Goal: Task Accomplishment & Management: Complete application form

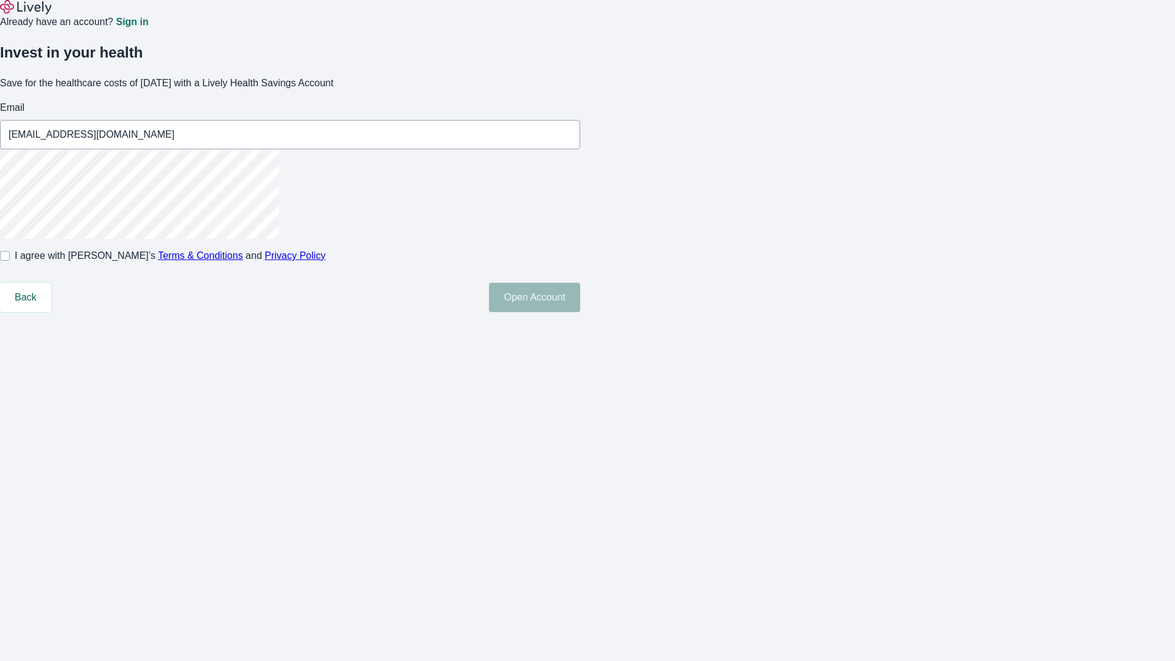
click at [10, 261] on input "I agree with Lively’s Terms & Conditions and Privacy Policy" at bounding box center [5, 256] width 10 height 10
checkbox input "true"
click at [580, 312] on button "Open Account" at bounding box center [534, 297] width 91 height 29
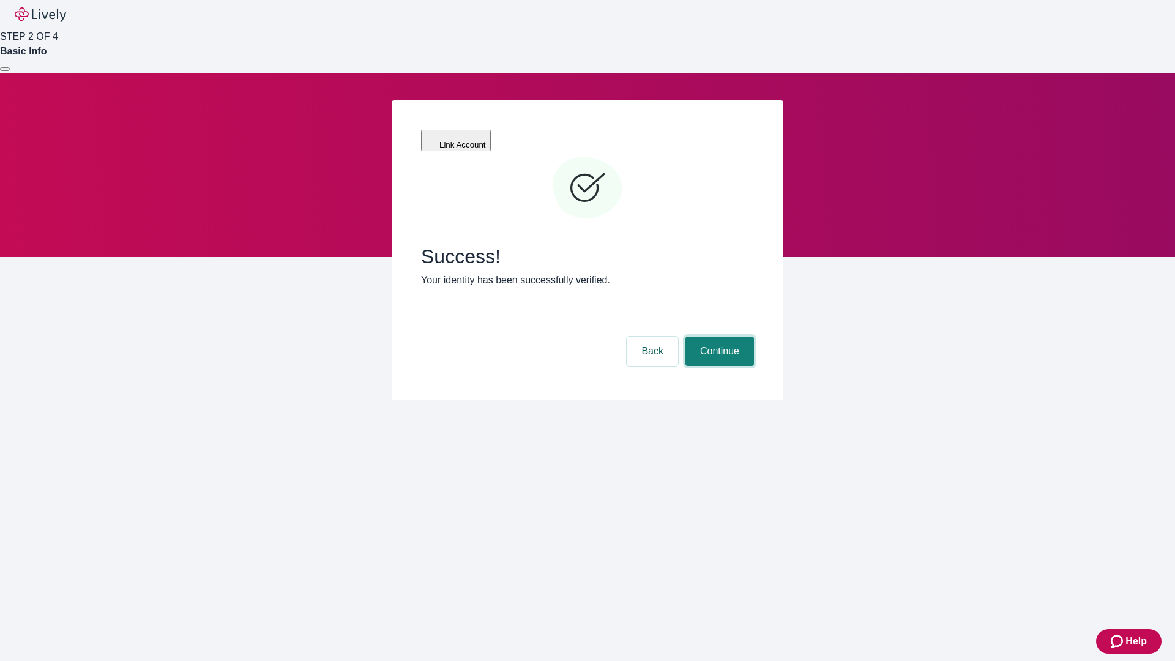
click at [718, 336] on button "Continue" at bounding box center [719, 350] width 69 height 29
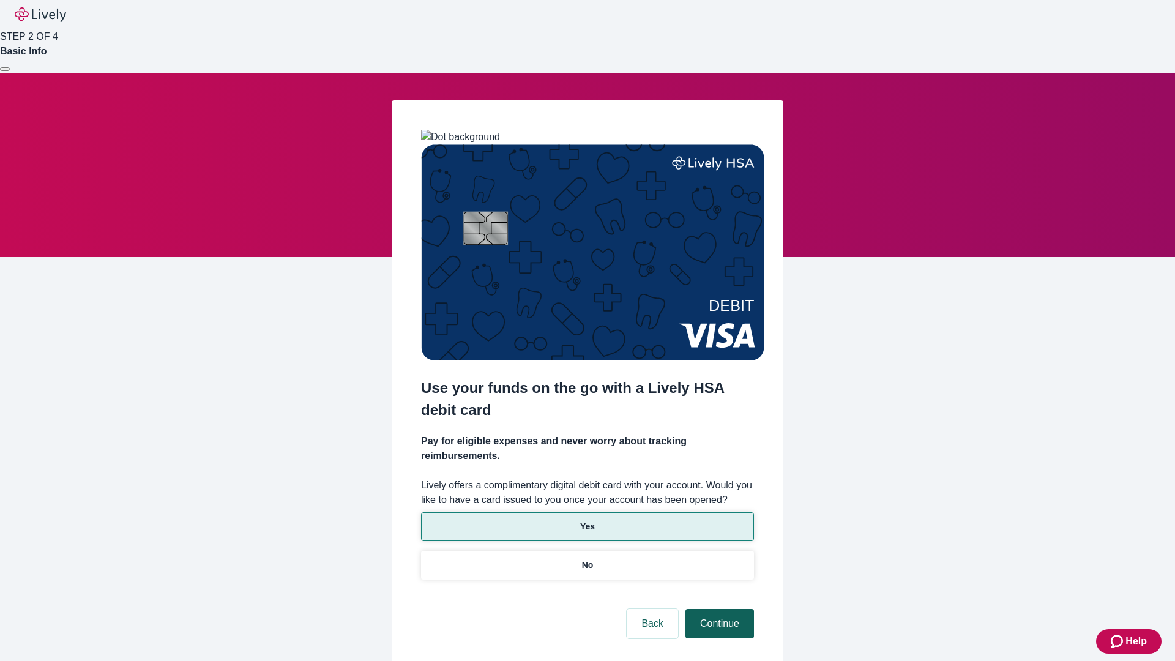
click at [587, 520] on p "Yes" at bounding box center [587, 526] width 15 height 13
click at [718, 609] on button "Continue" at bounding box center [719, 623] width 69 height 29
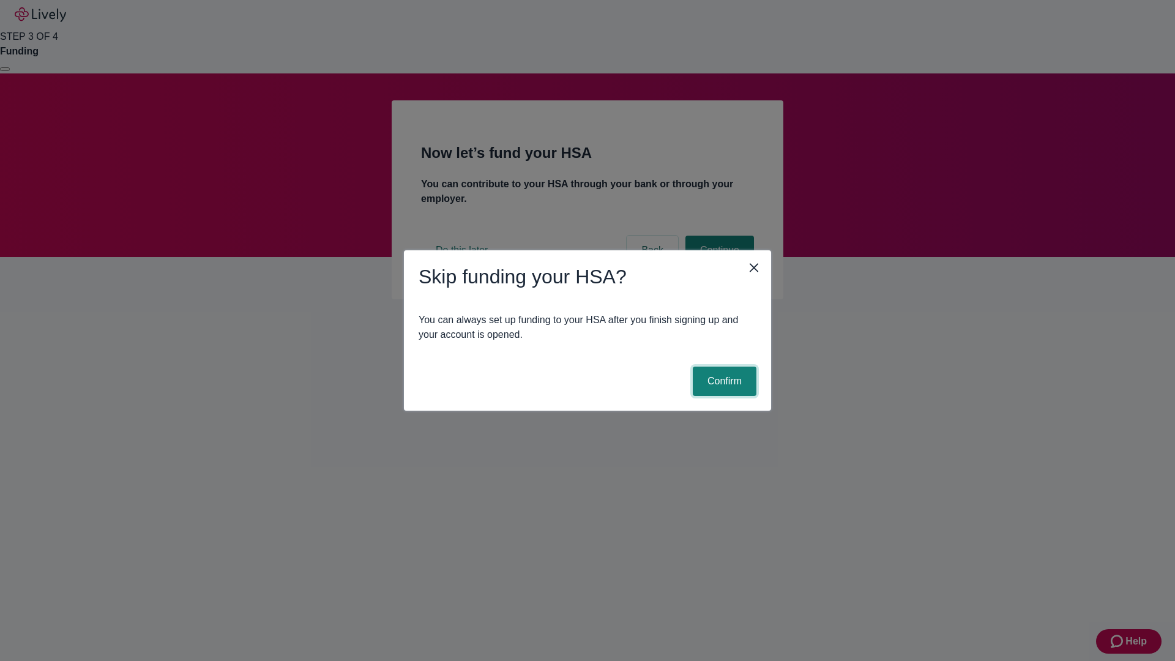
click at [722, 381] on button "Confirm" at bounding box center [724, 380] width 64 height 29
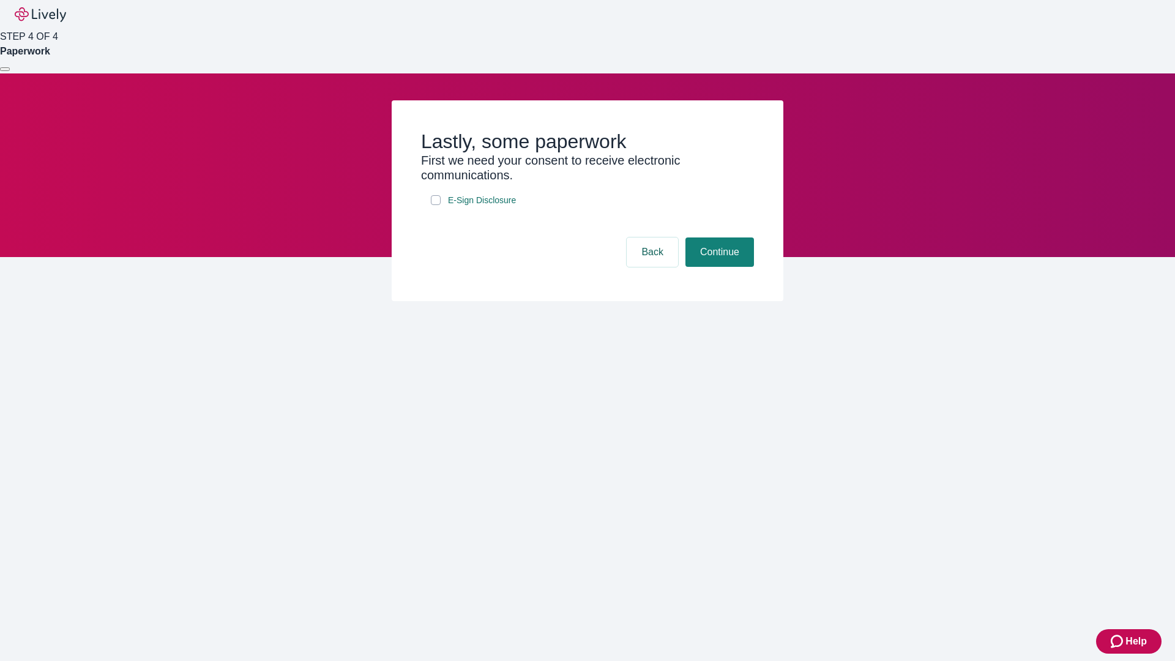
click at [436, 205] on input "E-Sign Disclosure" at bounding box center [436, 200] width 10 height 10
checkbox input "true"
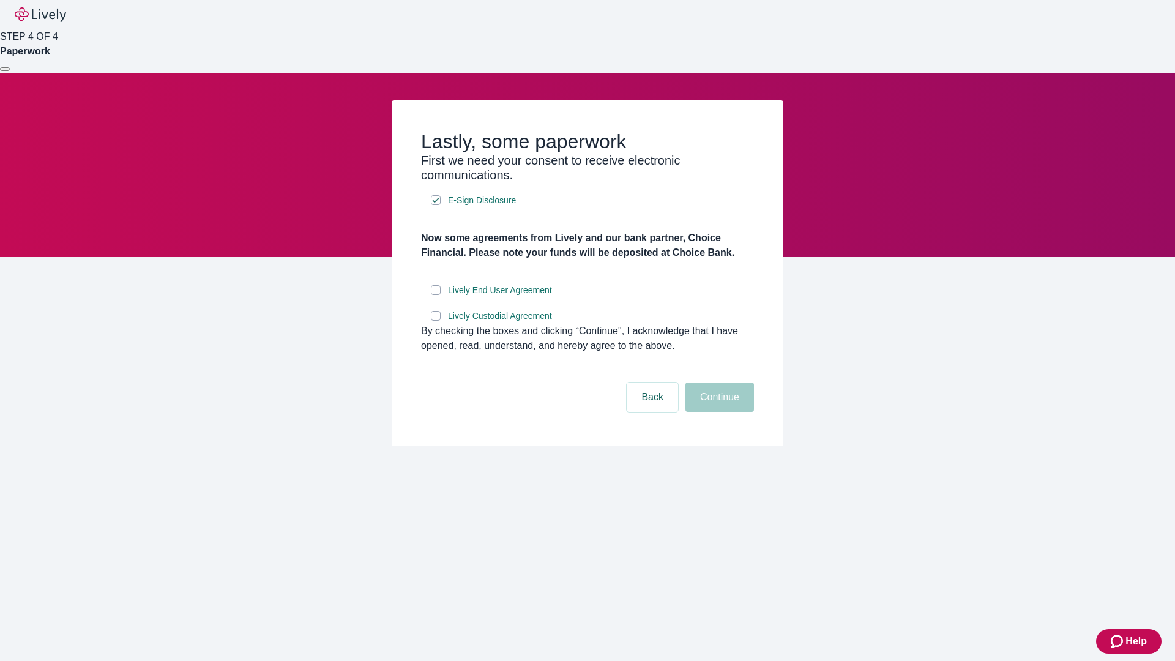
click at [436, 295] on input "Lively End User Agreement" at bounding box center [436, 290] width 10 height 10
checkbox input "true"
click at [436, 321] on input "Lively Custodial Agreement" at bounding box center [436, 316] width 10 height 10
checkbox input "true"
click at [718, 412] on button "Continue" at bounding box center [719, 396] width 69 height 29
